Goal: Task Accomplishment & Management: Manage account settings

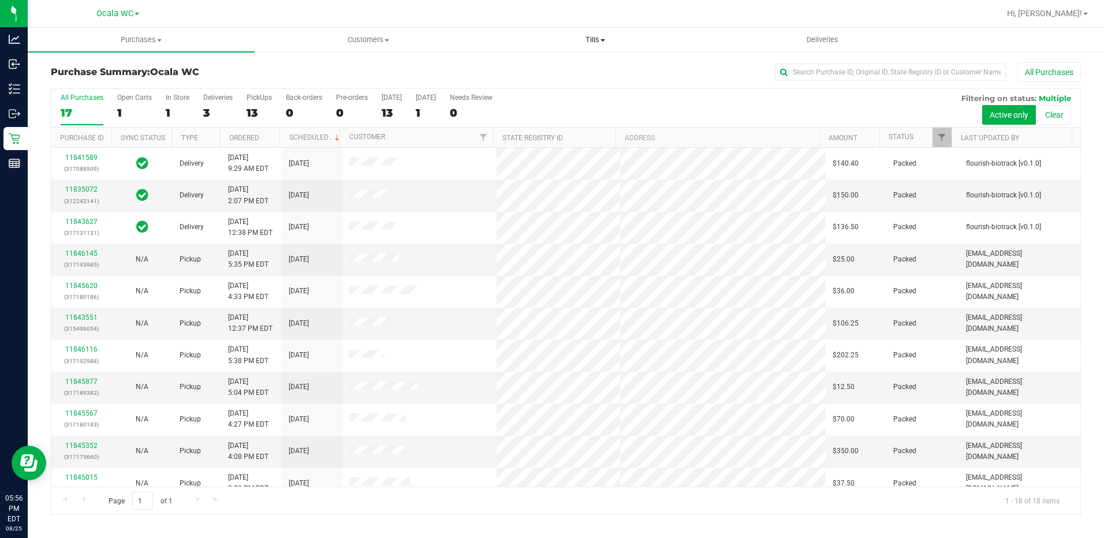
click at [597, 38] on span "Tills" at bounding box center [596, 40] width 226 height 10
click at [558, 72] on span "Manage tills" at bounding box center [521, 70] width 78 height 10
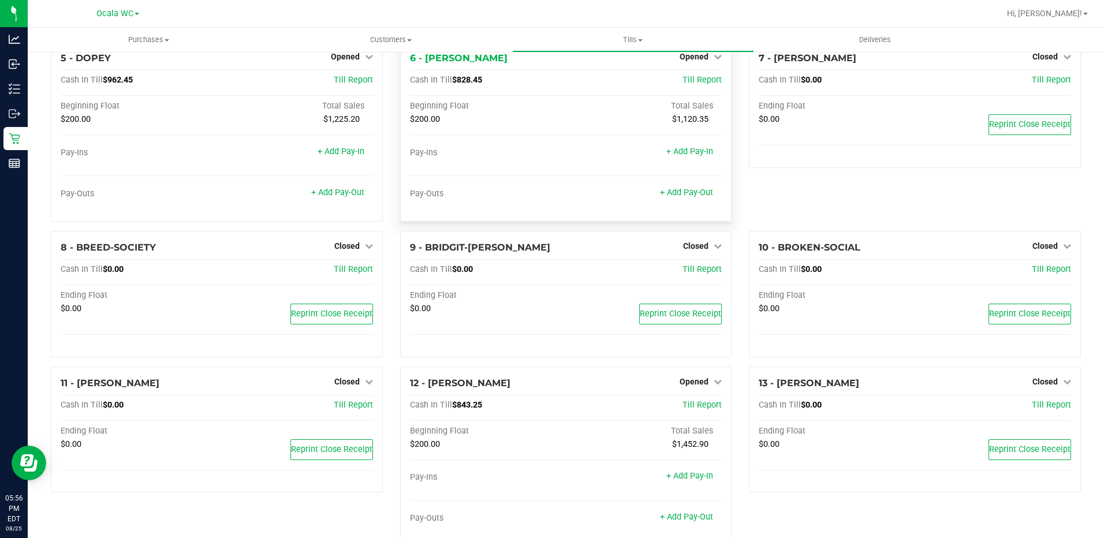
scroll to position [231, 0]
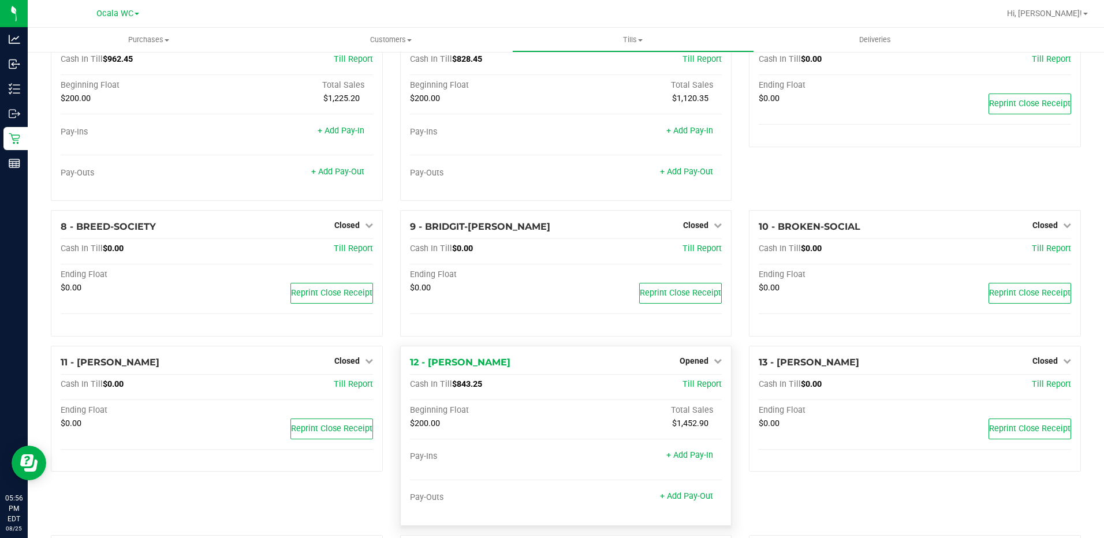
click at [710, 355] on div "Opened" at bounding box center [701, 361] width 42 height 14
click at [714, 360] on icon at bounding box center [718, 361] width 8 height 8
click at [691, 388] on link "Close Till" at bounding box center [695, 384] width 31 height 9
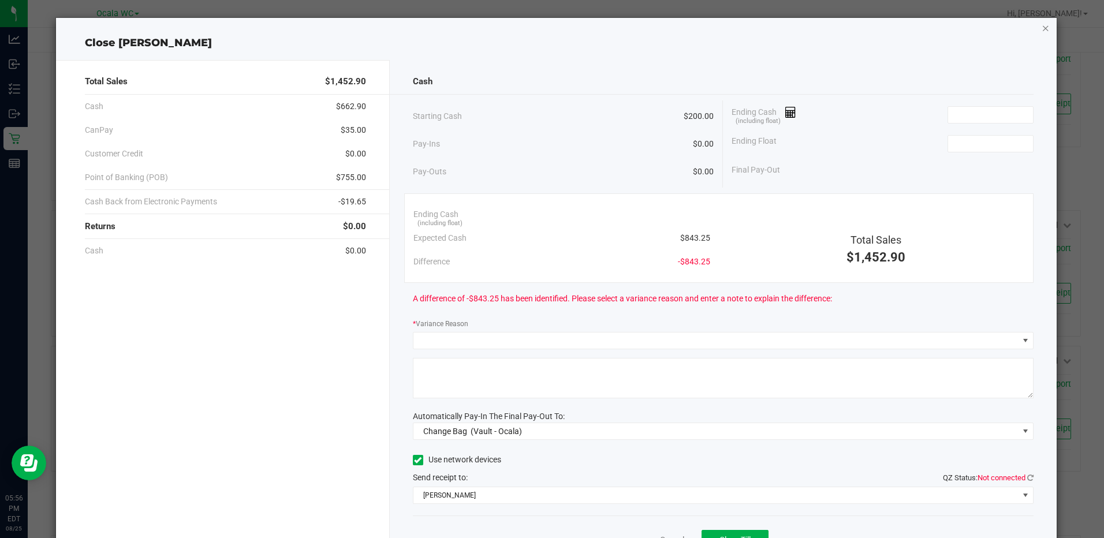
click at [1042, 30] on icon "button" at bounding box center [1046, 28] width 8 height 14
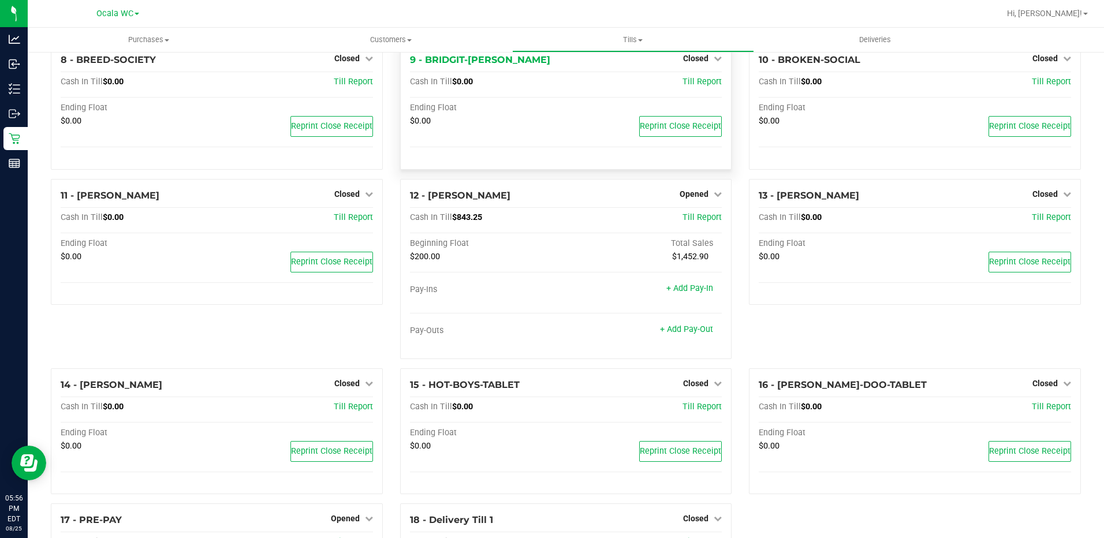
scroll to position [404, 0]
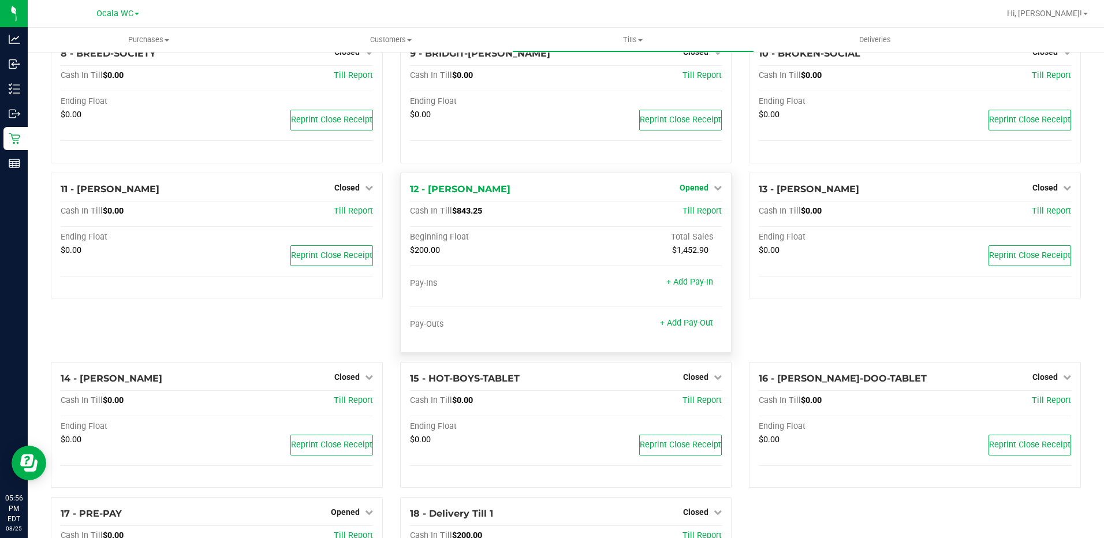
click at [706, 187] on link "Opened" at bounding box center [701, 187] width 42 height 9
click at [698, 207] on link "Close Till" at bounding box center [695, 211] width 31 height 9
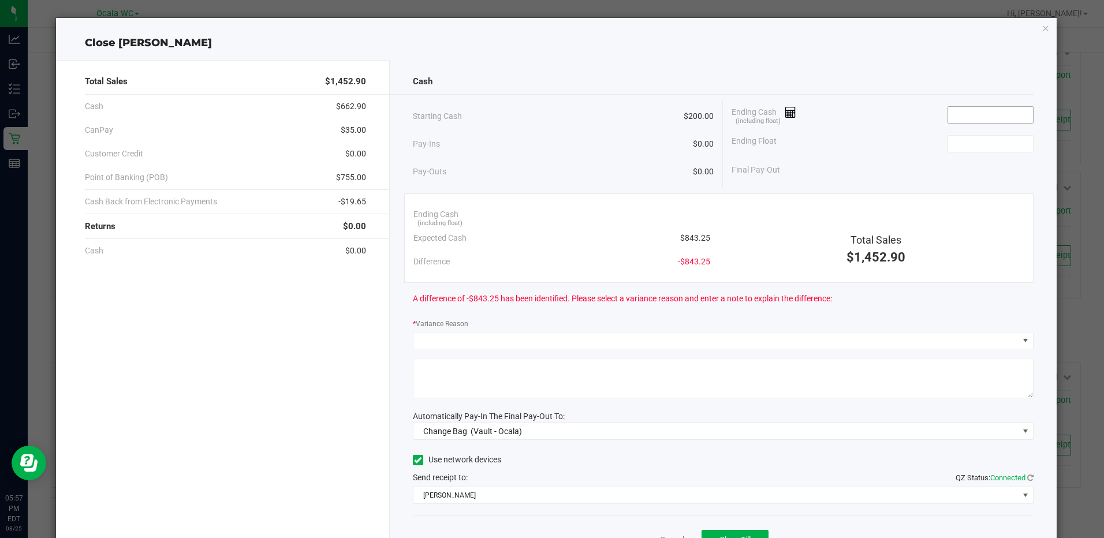
click at [970, 113] on input at bounding box center [990, 115] width 85 height 16
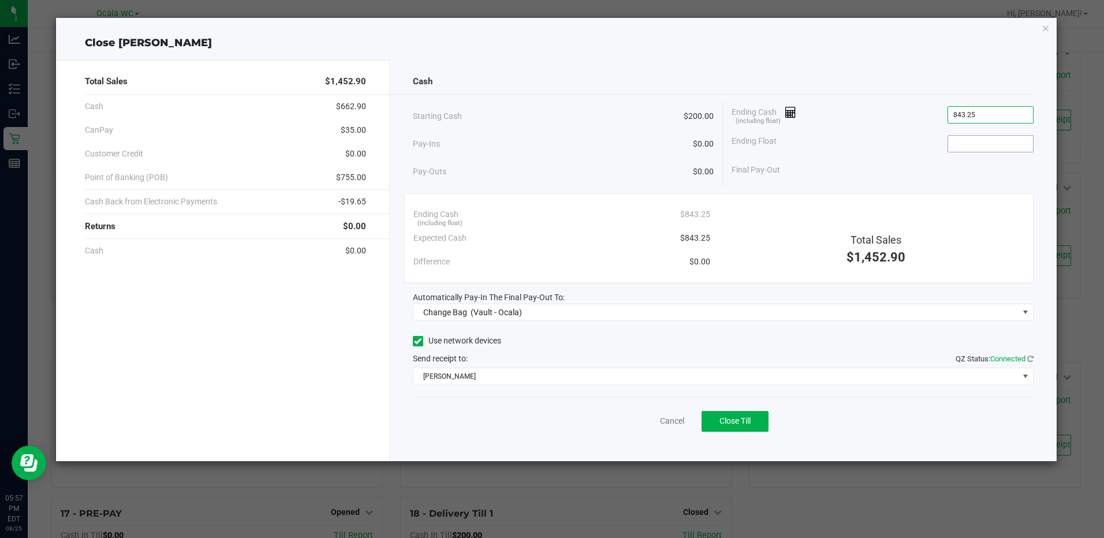
type input "$843.25"
click at [956, 145] on input at bounding box center [990, 144] width 85 height 16
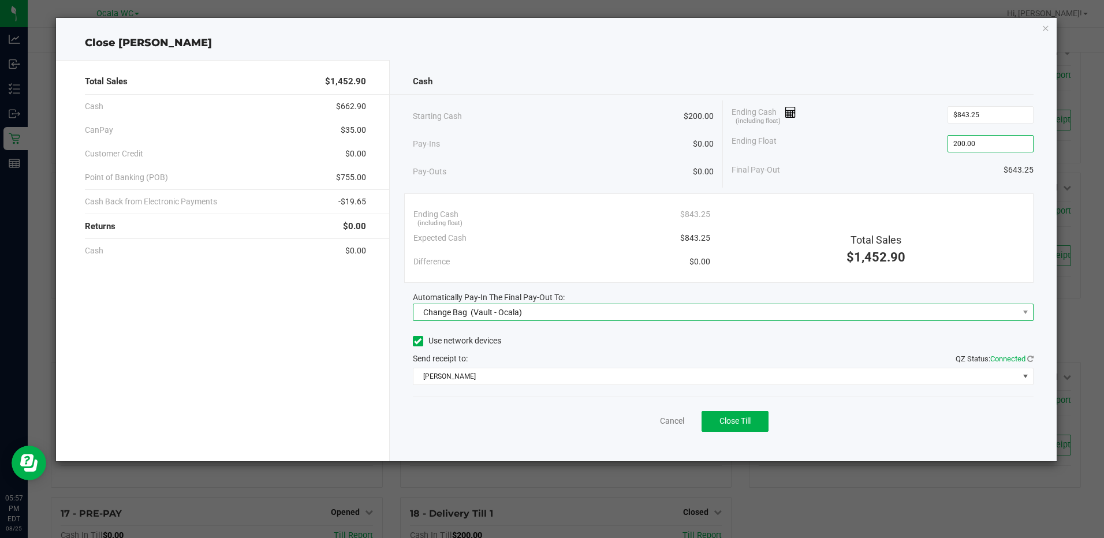
type input "$200.00"
click at [813, 320] on span "Change Bag (Vault - Ocala)" at bounding box center [716, 312] width 605 height 16
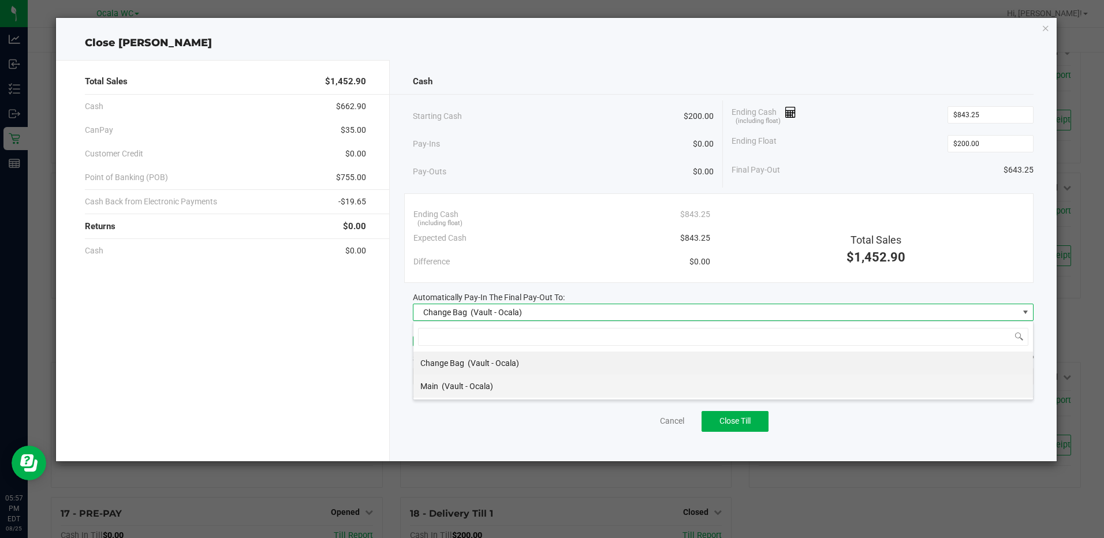
click at [459, 385] on span "(Vault - Ocala)" at bounding box center [467, 386] width 51 height 9
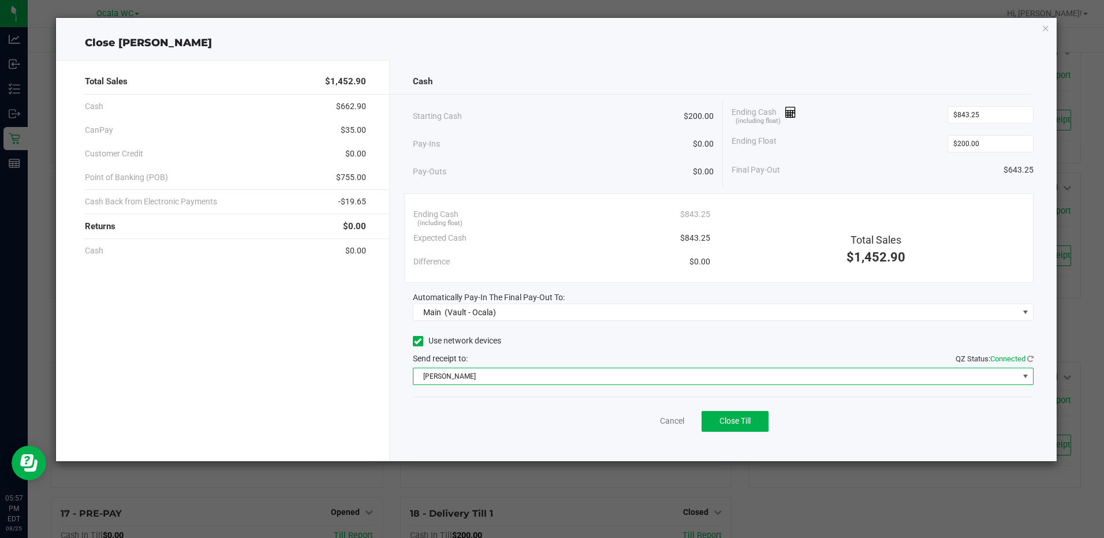
click at [583, 381] on span "[PERSON_NAME]" at bounding box center [716, 376] width 605 height 16
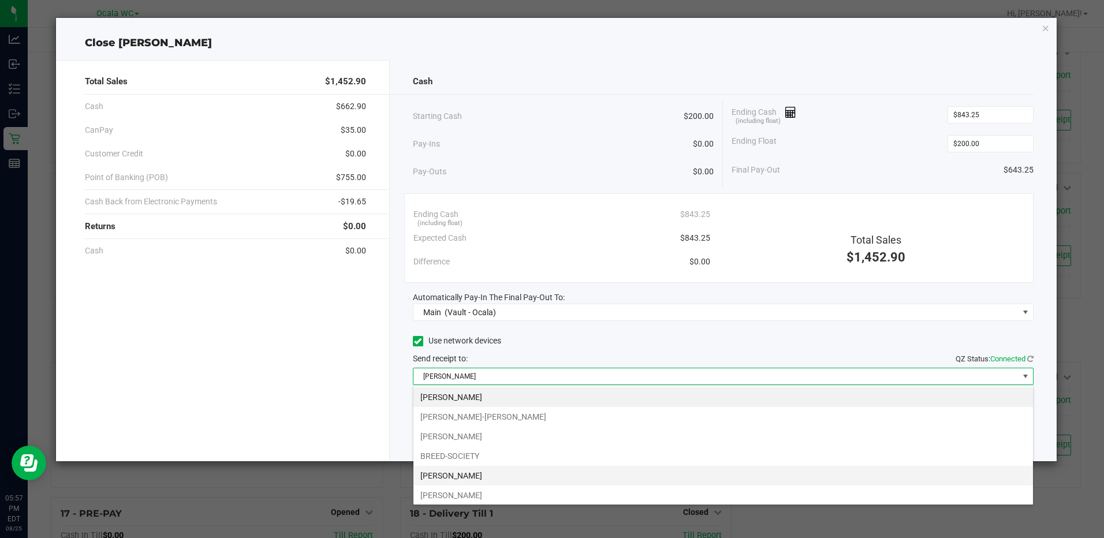
click at [464, 477] on li "[PERSON_NAME]" at bounding box center [724, 476] width 620 height 20
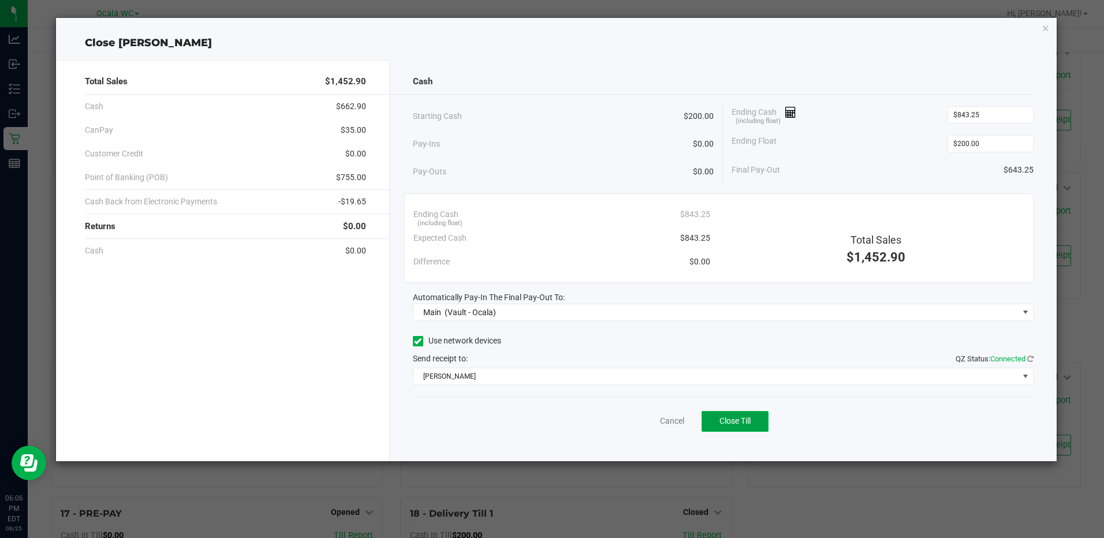
click at [732, 419] on span "Close Till" at bounding box center [735, 420] width 31 height 9
click at [1043, 28] on icon "button" at bounding box center [1046, 28] width 8 height 14
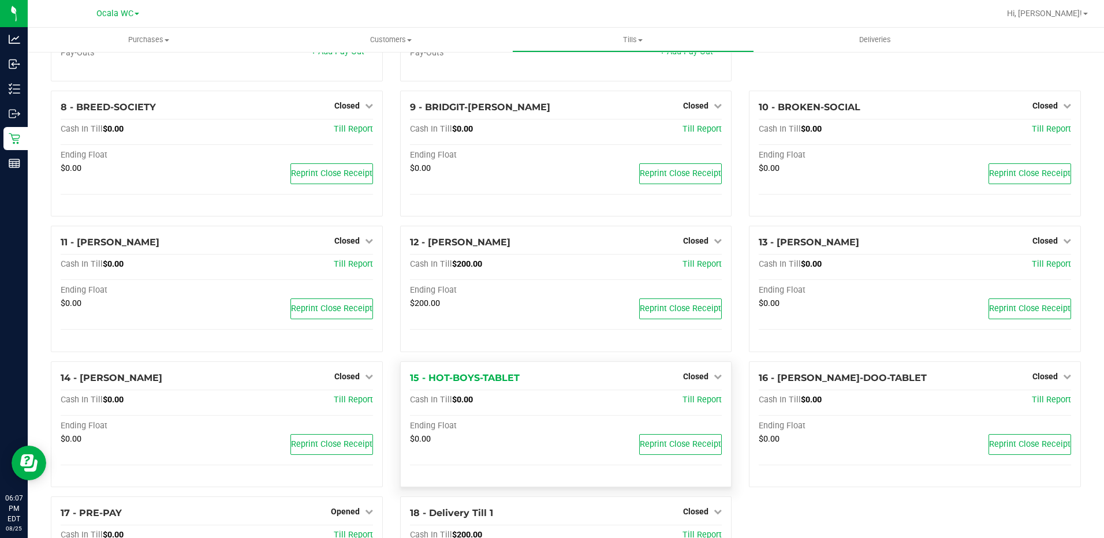
scroll to position [345, 0]
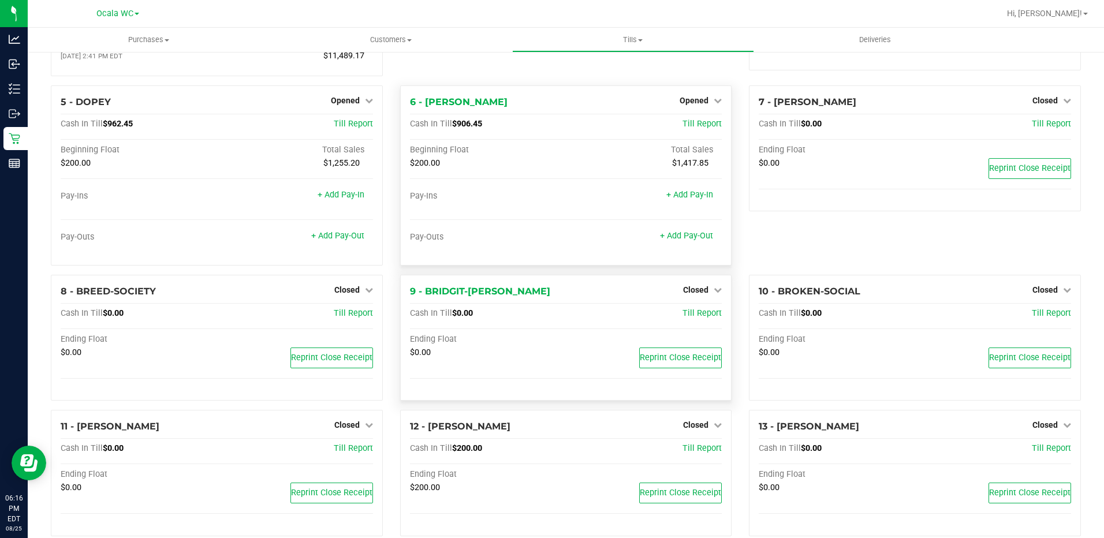
scroll to position [172, 0]
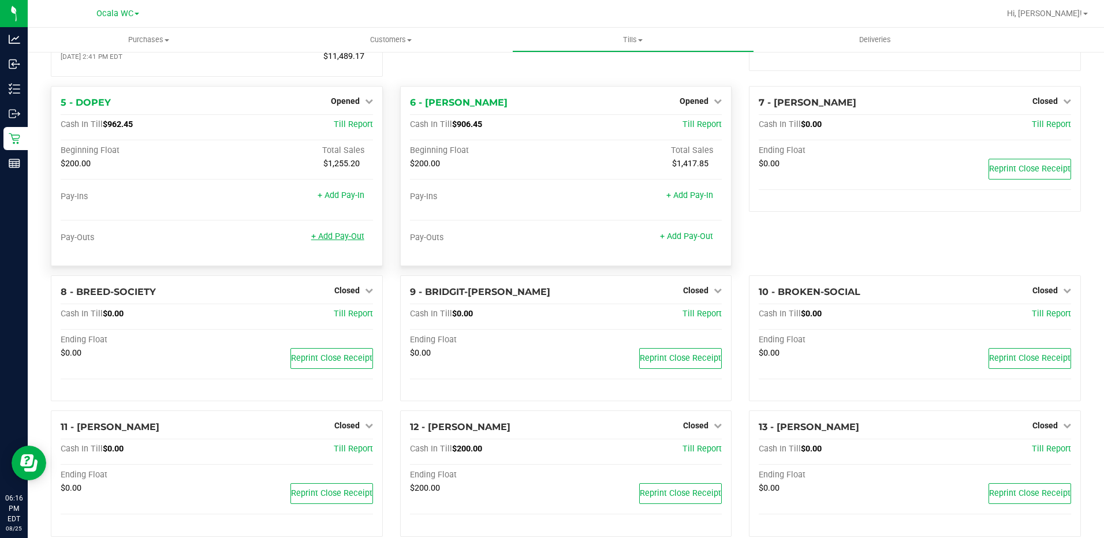
click at [345, 237] on link "+ Add Pay-Out" at bounding box center [337, 237] width 53 height 10
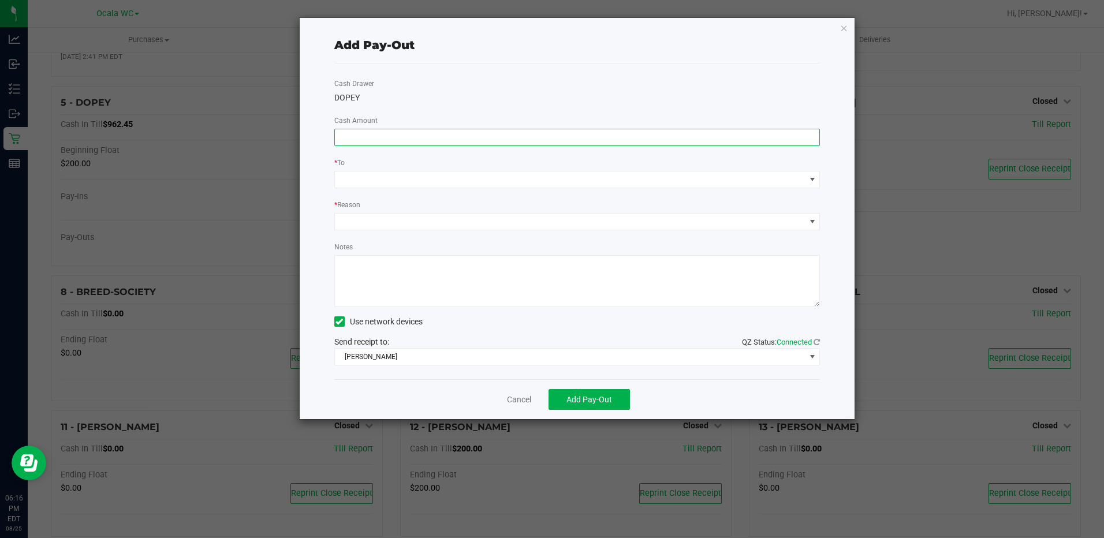
click at [355, 144] on input at bounding box center [577, 137] width 485 height 16
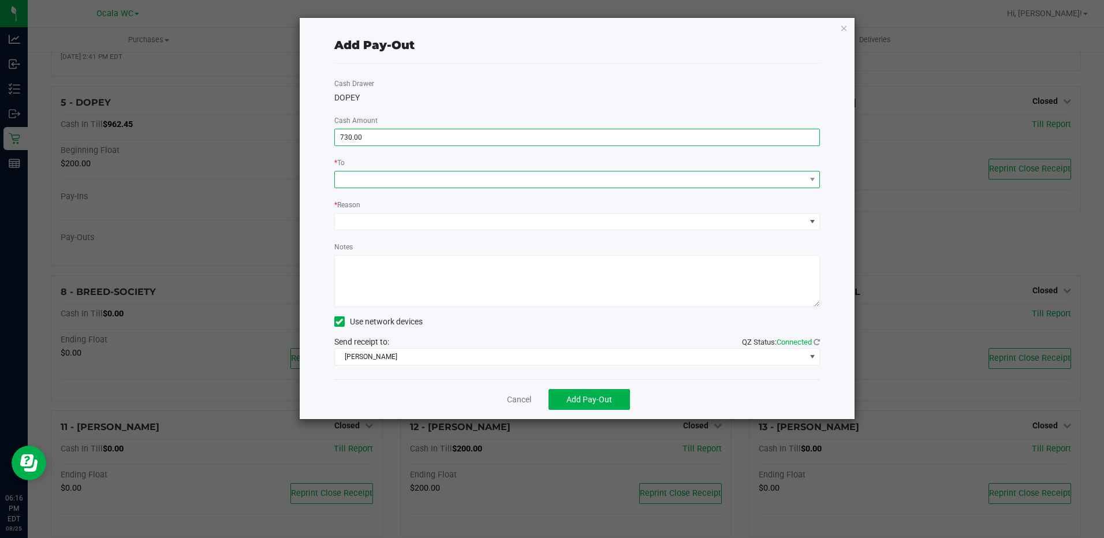
type input "$730.00"
click at [353, 180] on span at bounding box center [570, 180] width 471 height 16
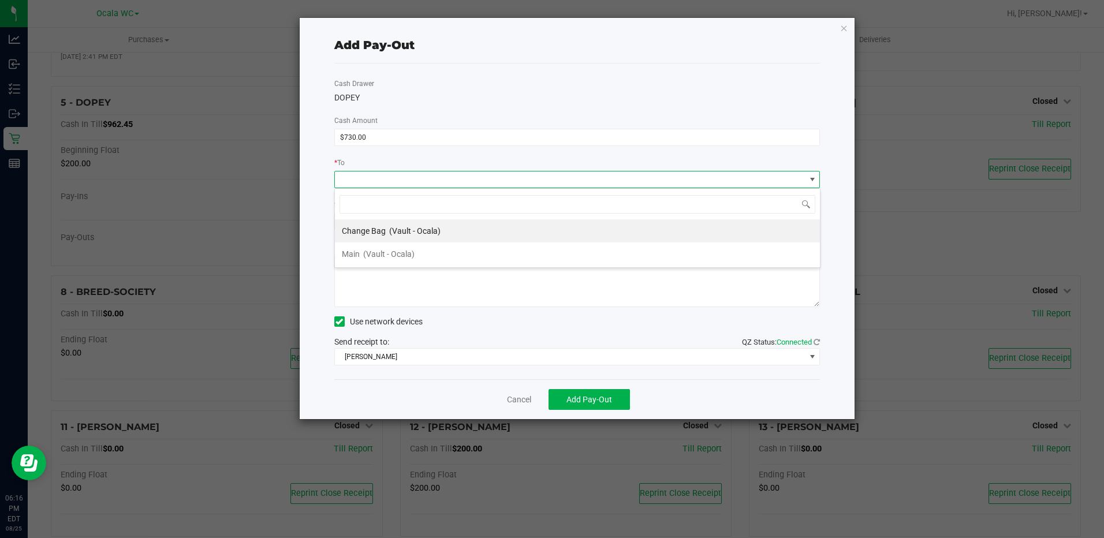
scroll to position [17, 486]
click at [361, 248] on div "Main (Vault - Ocala)" at bounding box center [378, 254] width 73 height 21
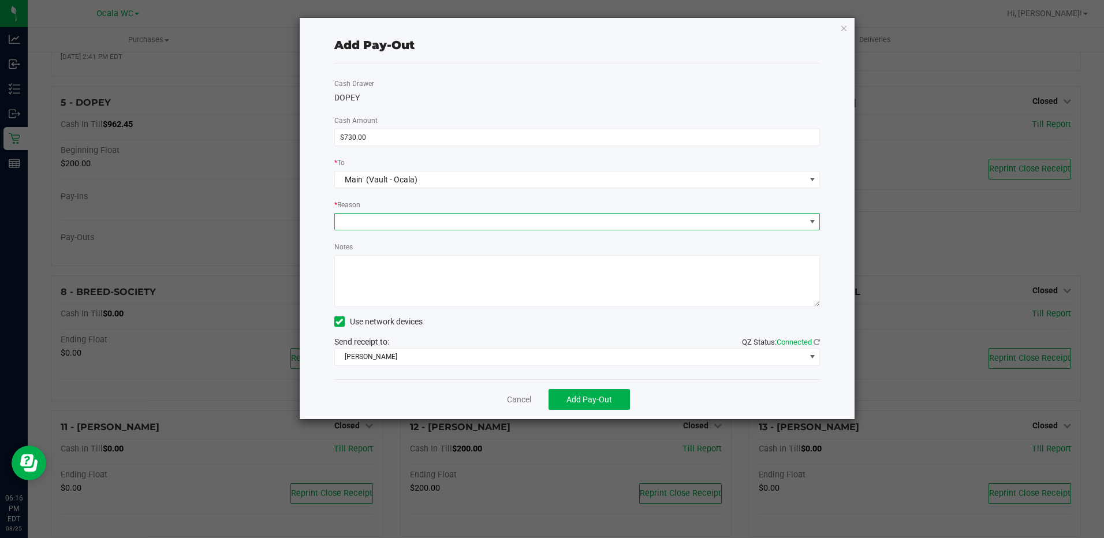
click at [356, 221] on span at bounding box center [570, 222] width 471 height 16
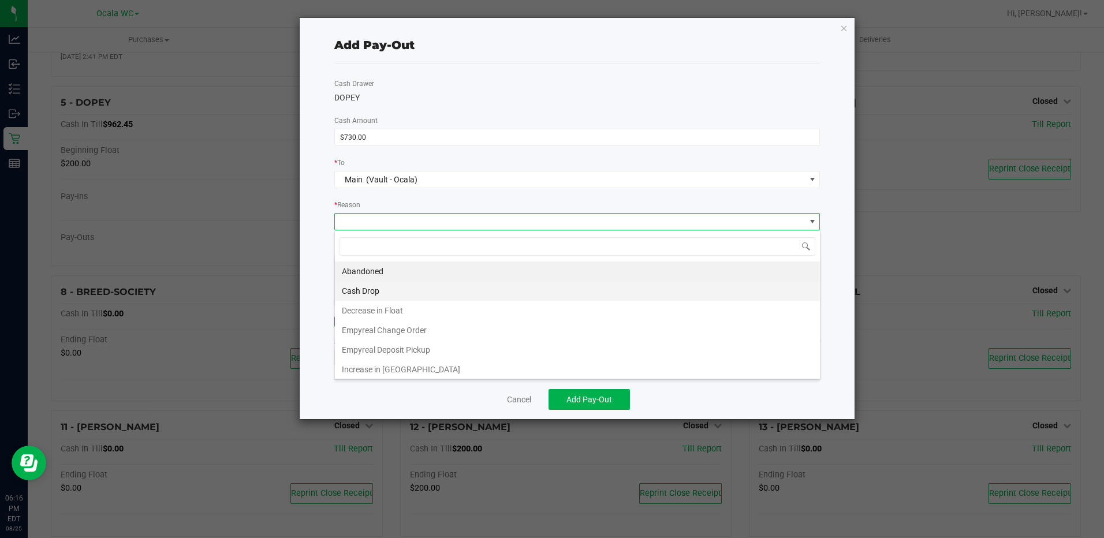
click at [347, 289] on li "Cash Drop" at bounding box center [577, 291] width 485 height 20
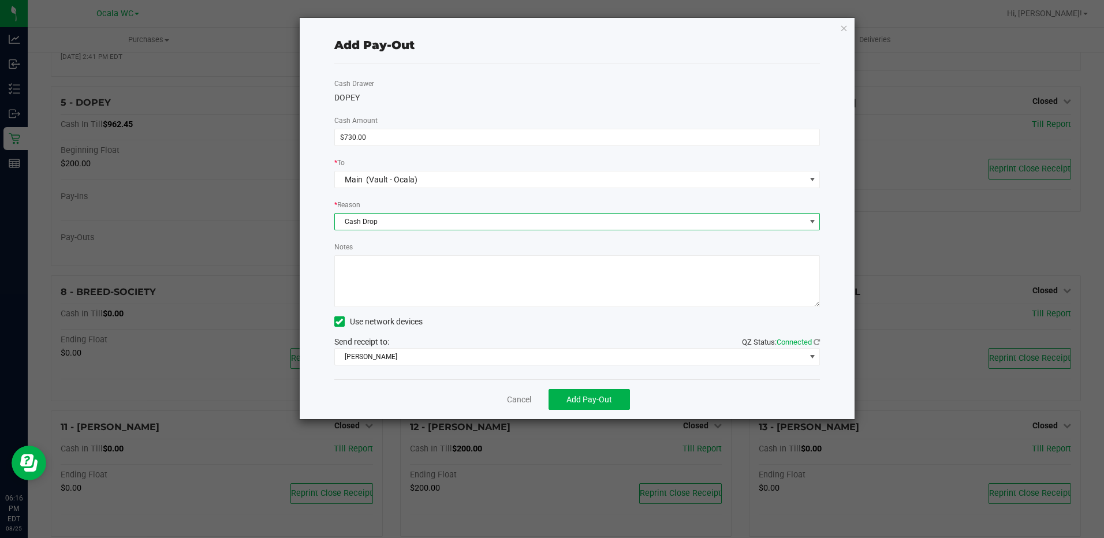
click at [353, 266] on textarea "Notes" at bounding box center [577, 281] width 486 height 52
type textarea "$730.00 cash drop"
click at [585, 396] on span "Add Pay-Out" at bounding box center [590, 399] width 46 height 9
